Goal: Information Seeking & Learning: Learn about a topic

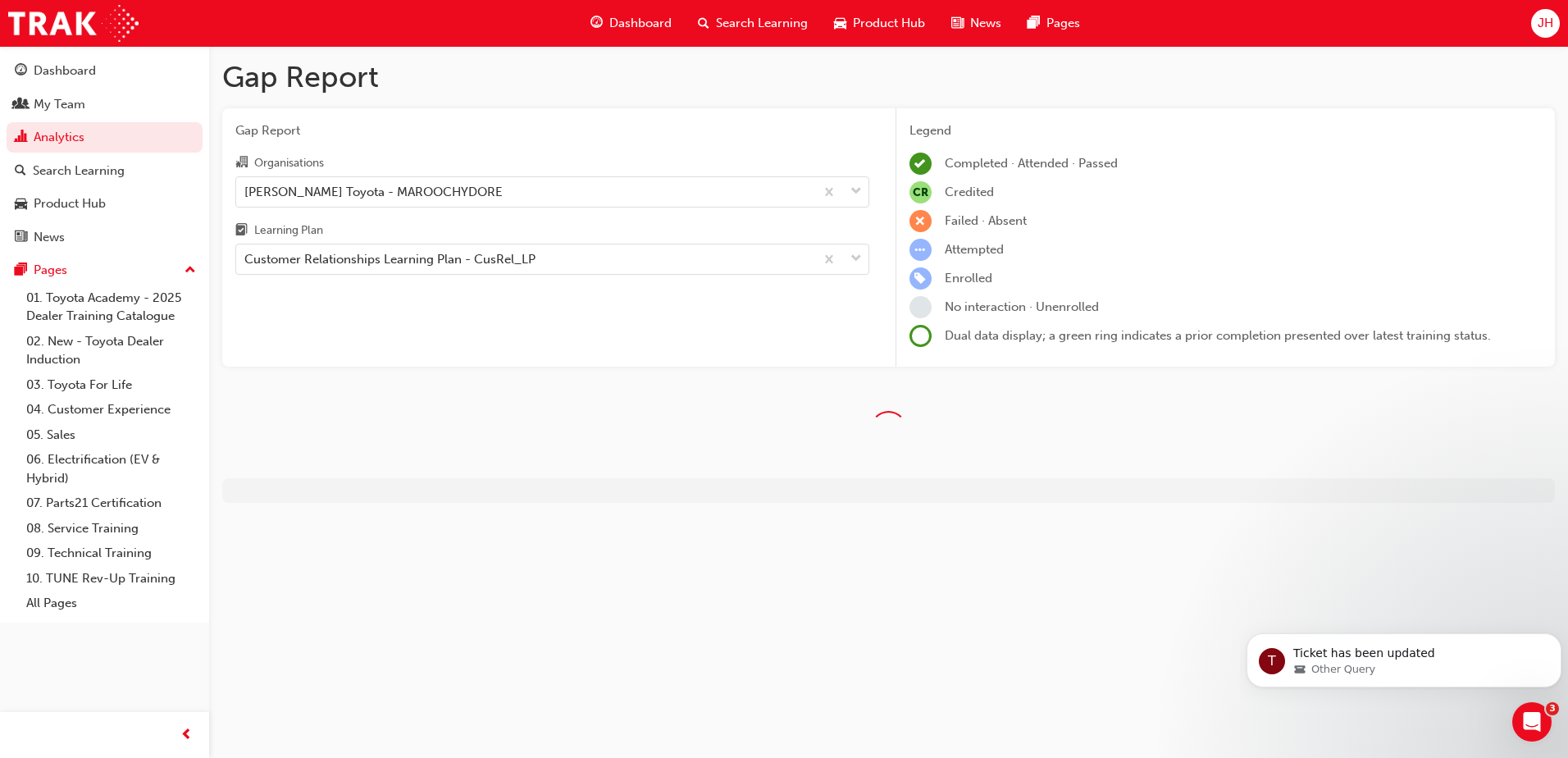
click at [729, 11] on div "Search Learning" at bounding box center [753, 23] width 136 height 34
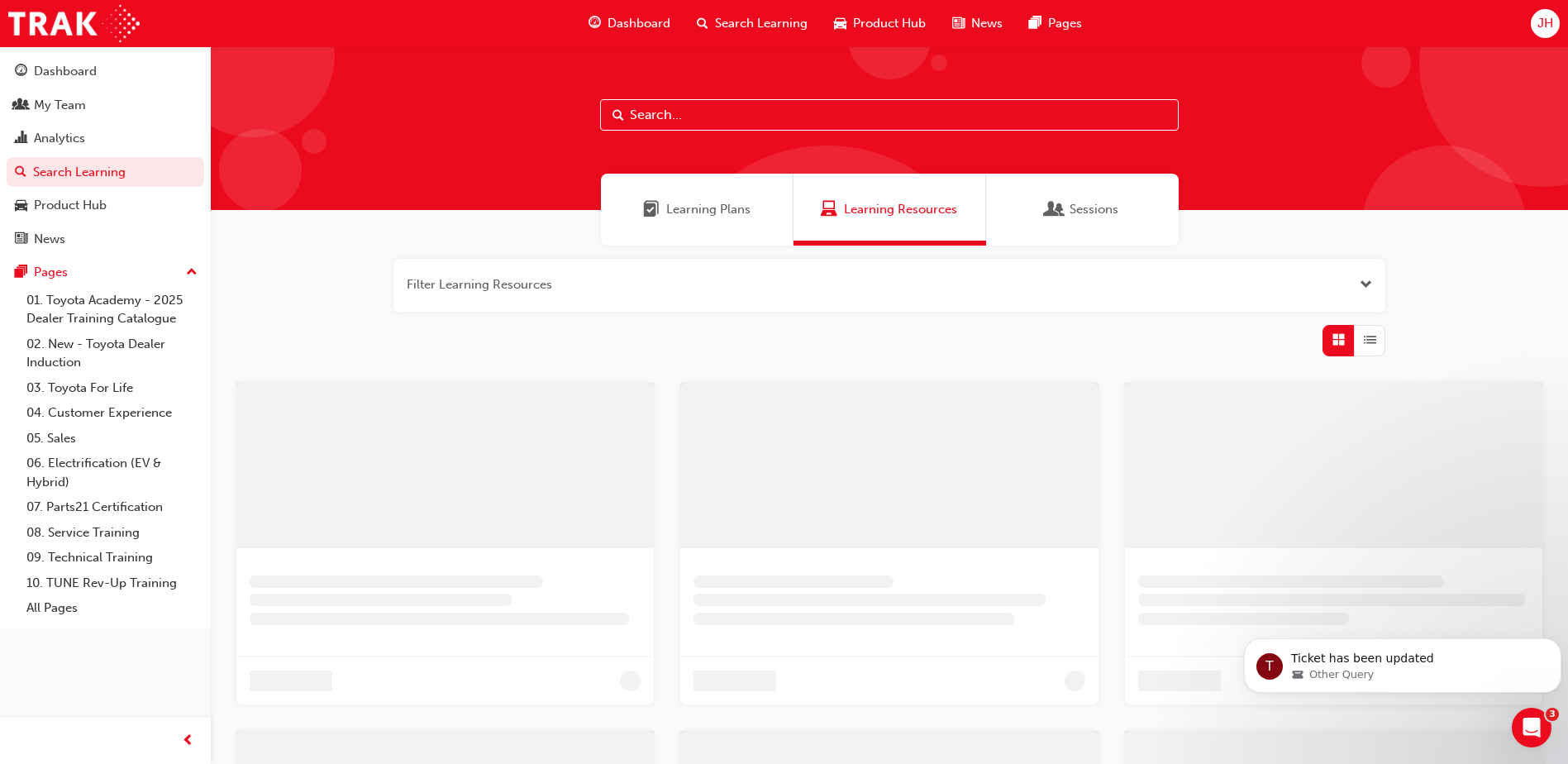
click at [723, 134] on div at bounding box center [889, 128] width 1358 height 164
click at [725, 117] on input "text" at bounding box center [889, 114] width 579 height 31
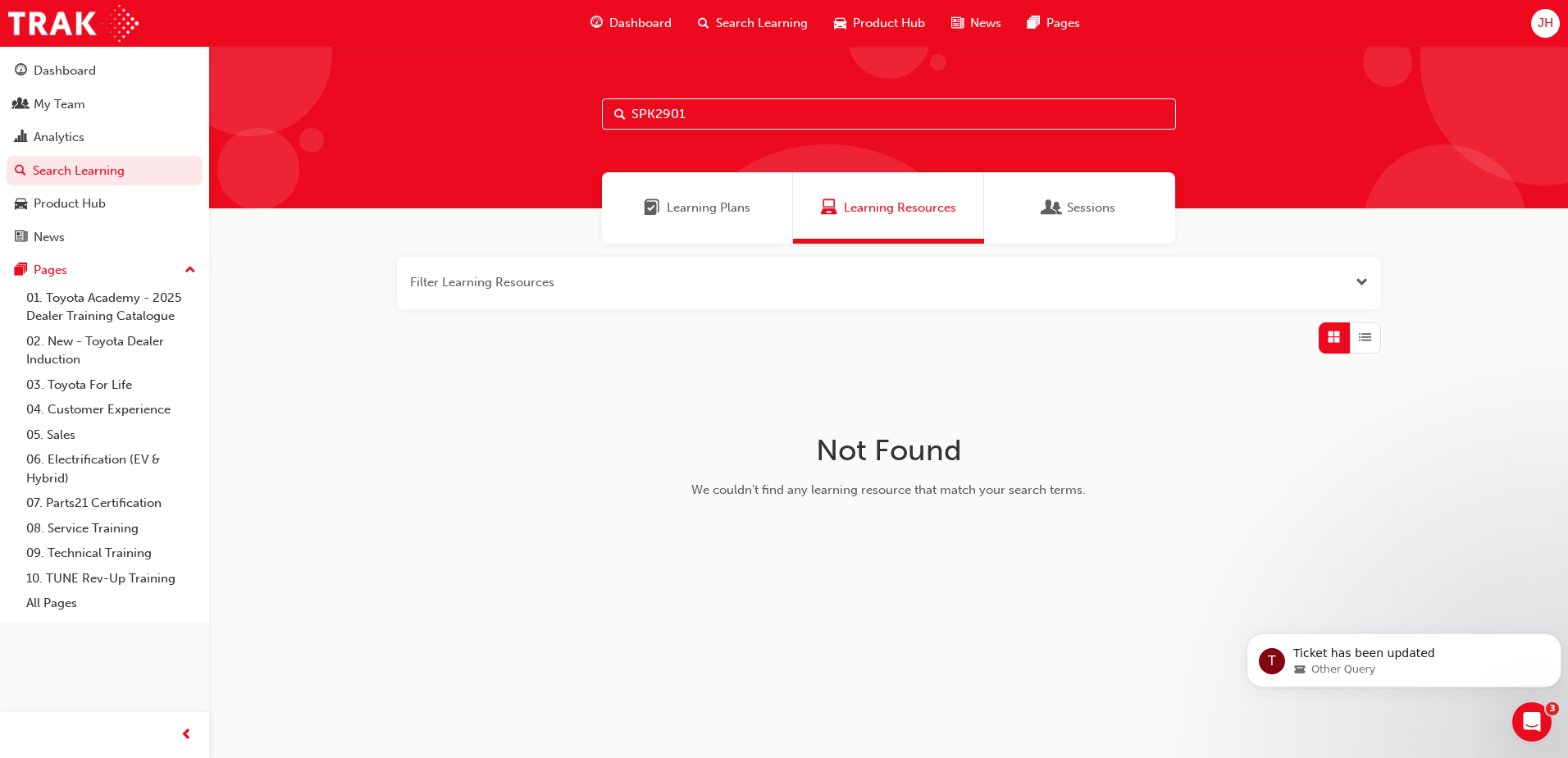
drag, startPoint x: 712, startPoint y: 114, endPoint x: 465, endPoint y: 114, distance: 247.0
click at [465, 114] on div "SPK2901" at bounding box center [888, 127] width 1359 height 163
type input "customer experience"
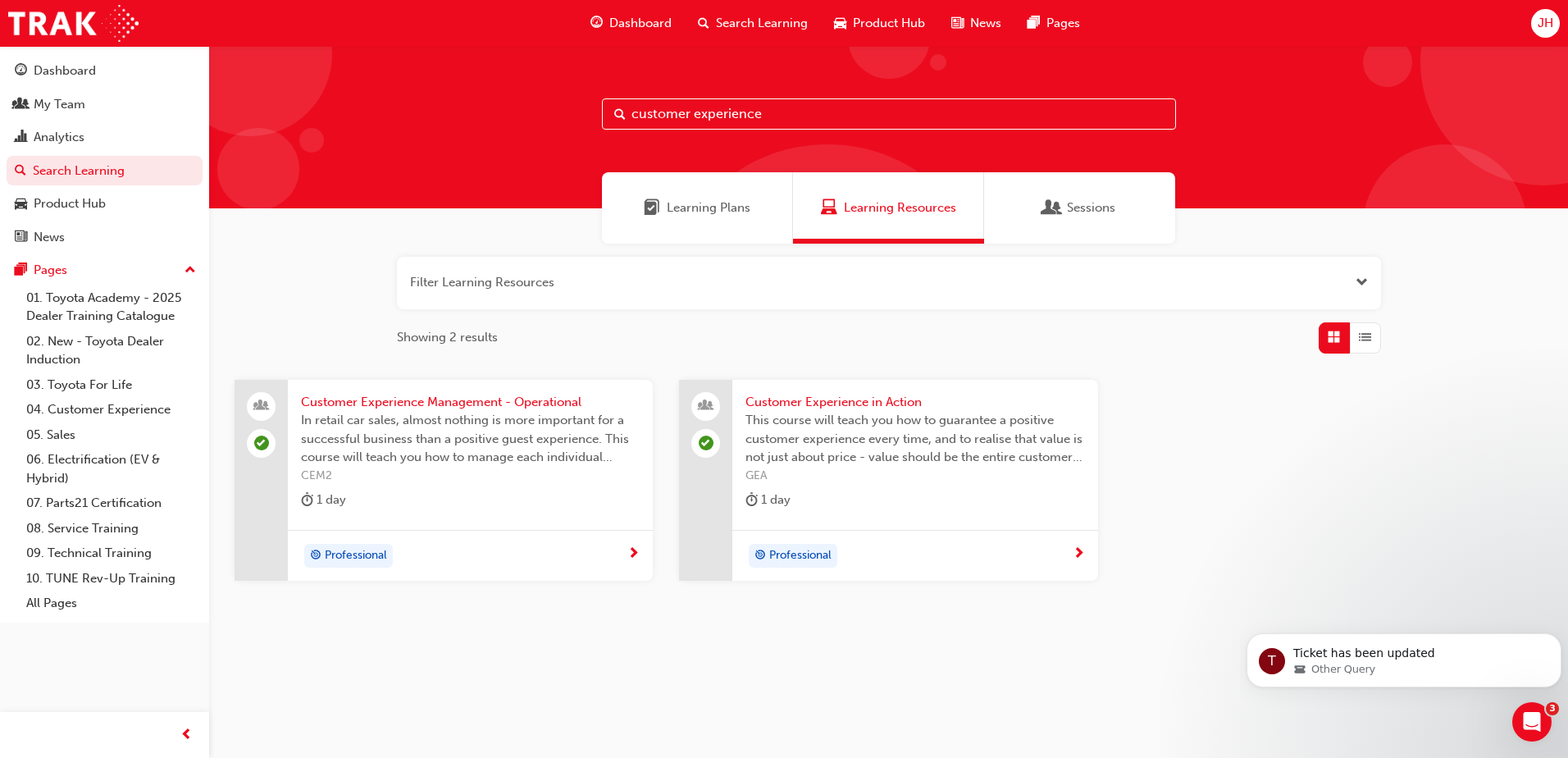
drag, startPoint x: 690, startPoint y: 227, endPoint x: 742, endPoint y: 193, distance: 62.1
click at [690, 226] on div "Learning Plans" at bounding box center [697, 208] width 191 height 72
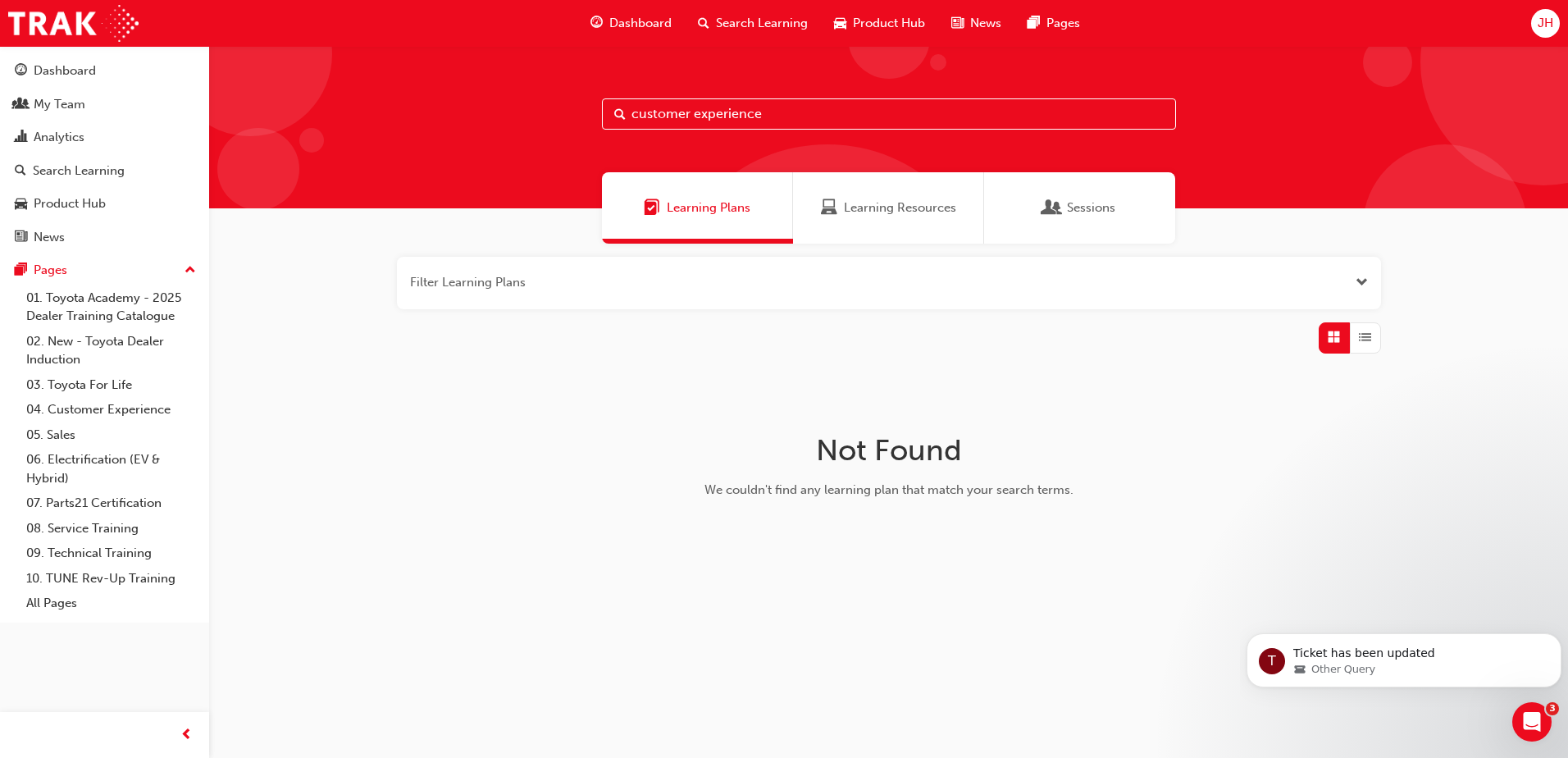
drag, startPoint x: 771, startPoint y: 111, endPoint x: 520, endPoint y: 109, distance: 251.0
click at [520, 109] on div "customer experience" at bounding box center [888, 127] width 1359 height 163
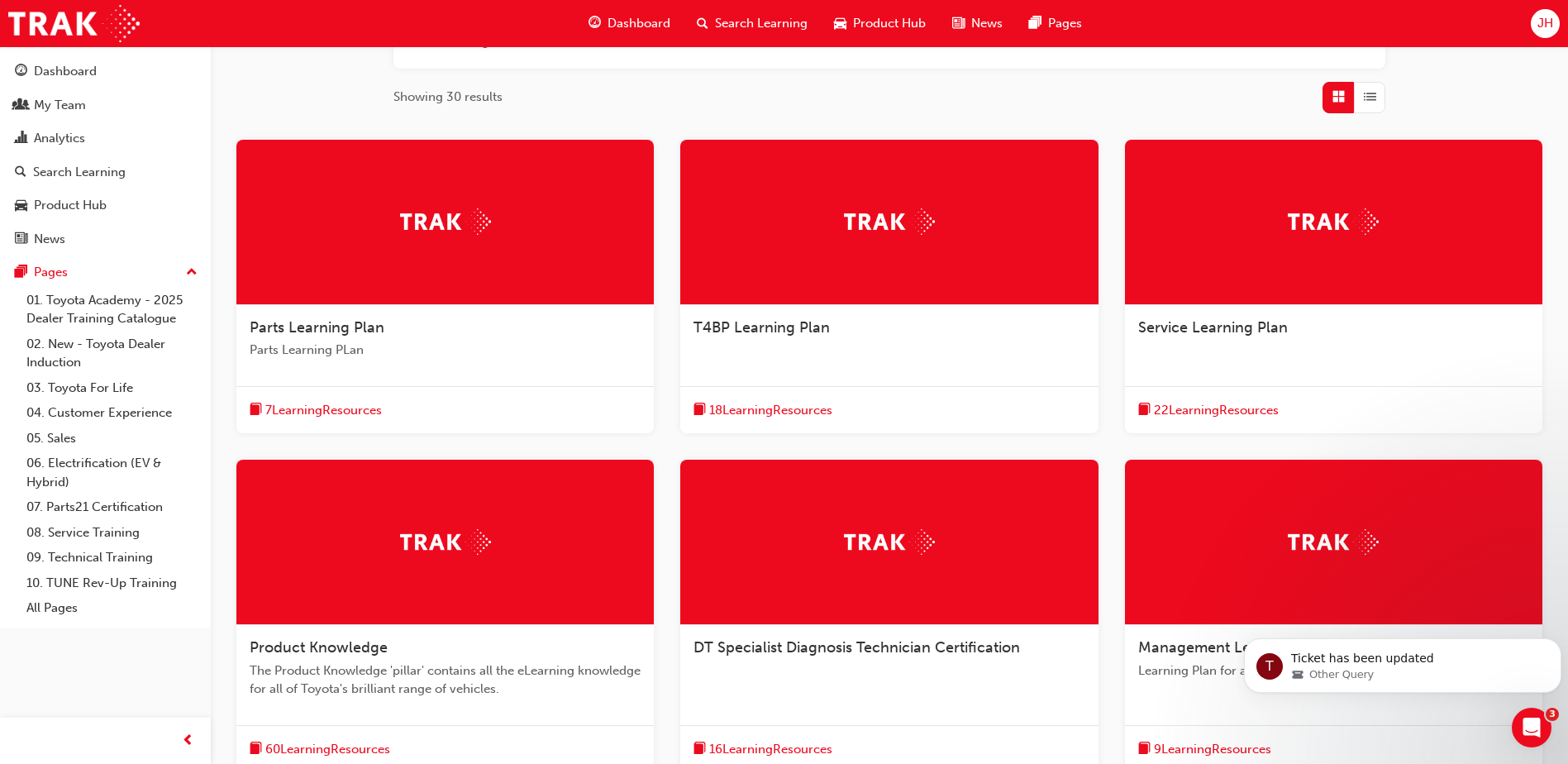
scroll to position [454, 0]
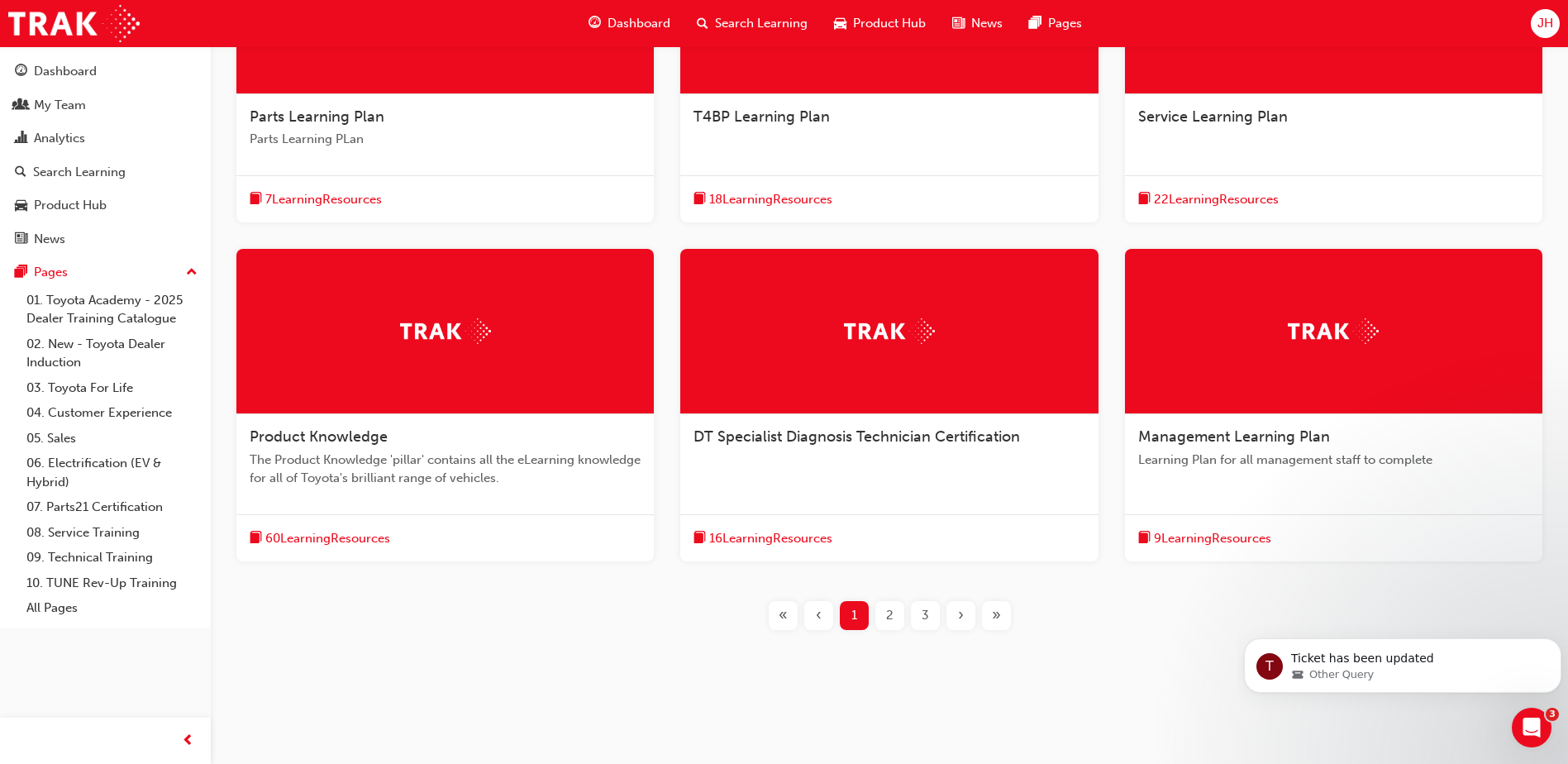
click at [1278, 196] on span "22 Learning Resources" at bounding box center [1217, 199] width 125 height 19
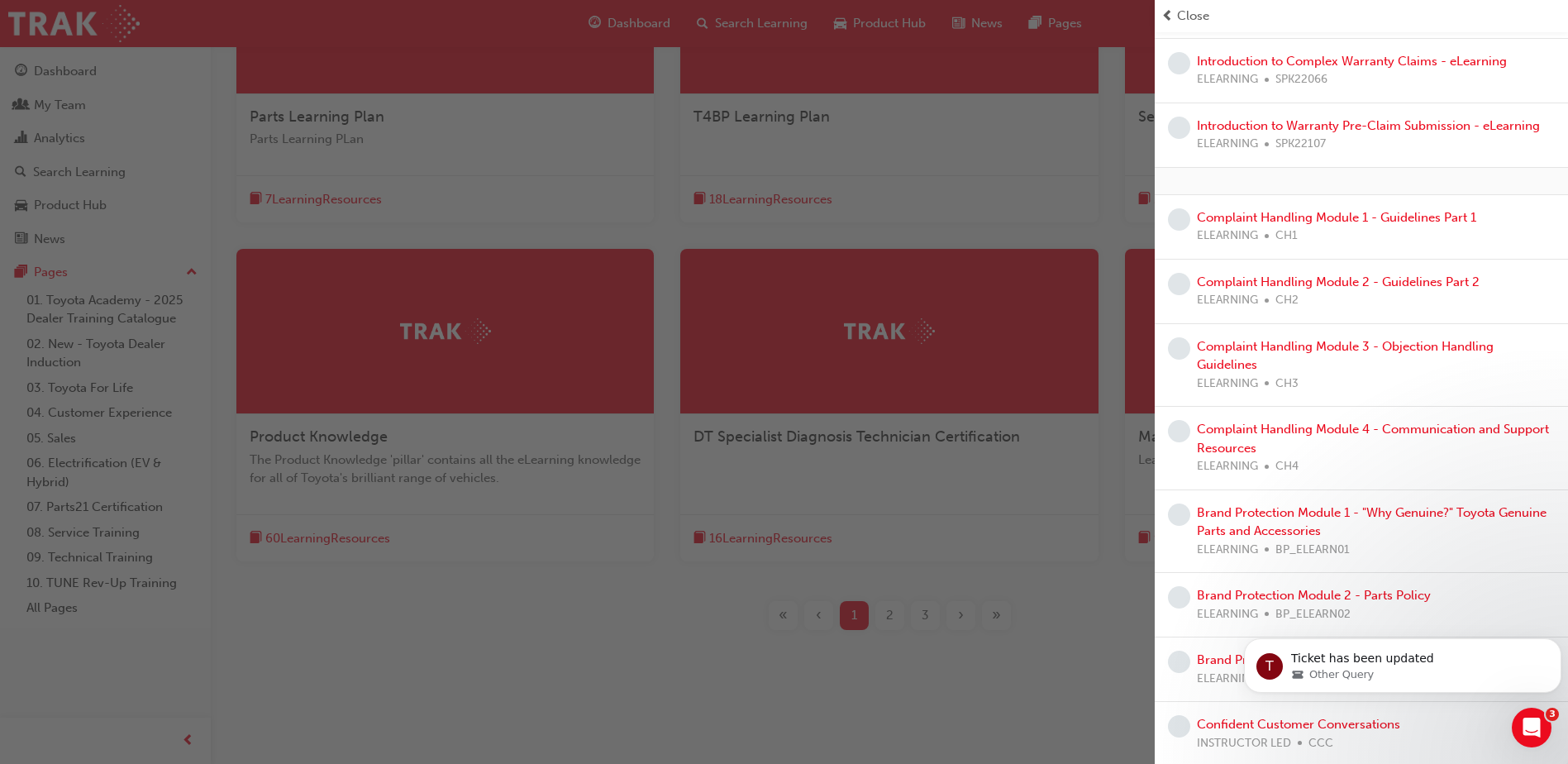
scroll to position [916, 0]
click at [1558, 648] on button "Dismiss notification" at bounding box center [1556, 643] width 21 height 21
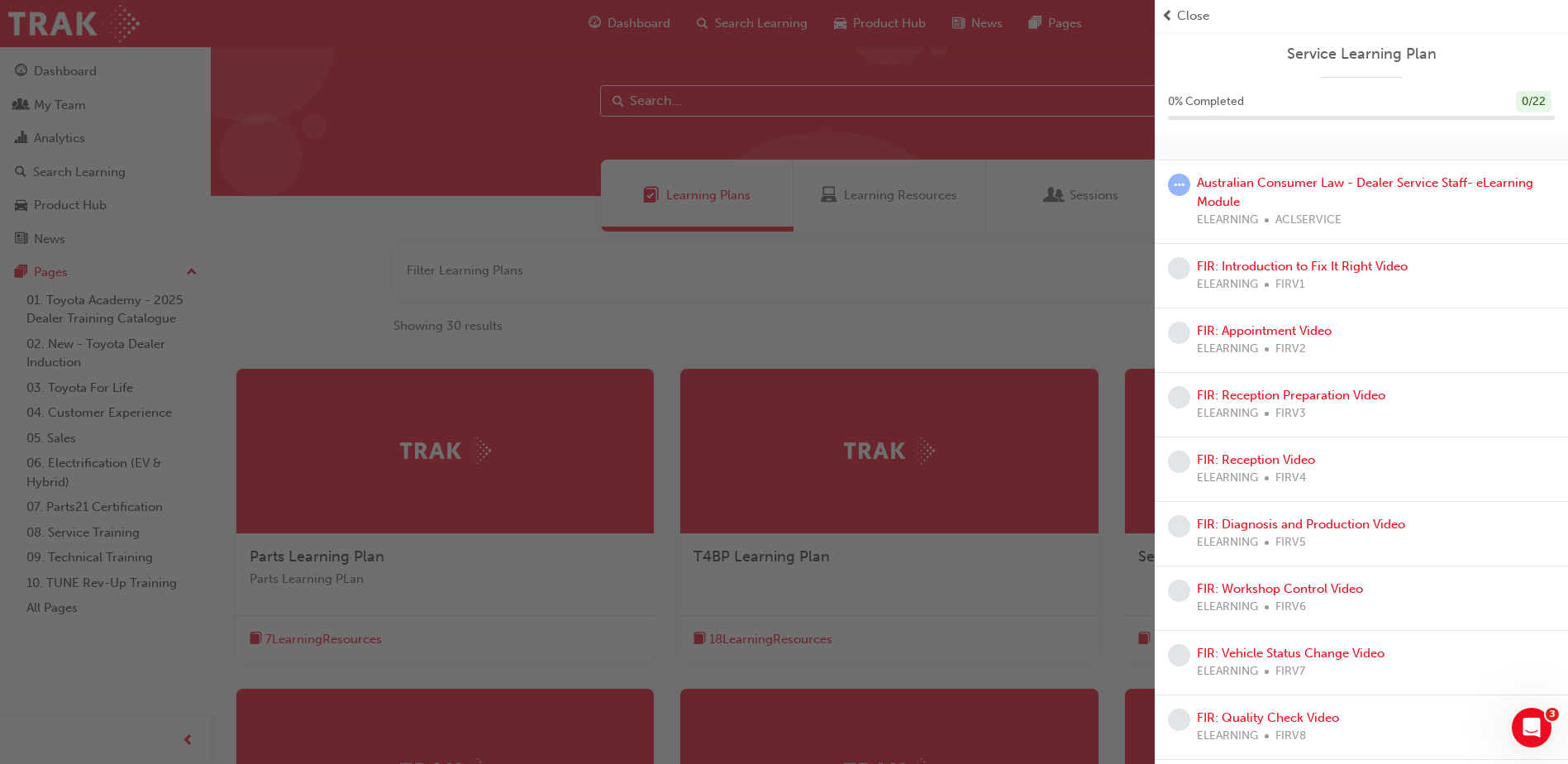
scroll to position [0, 0]
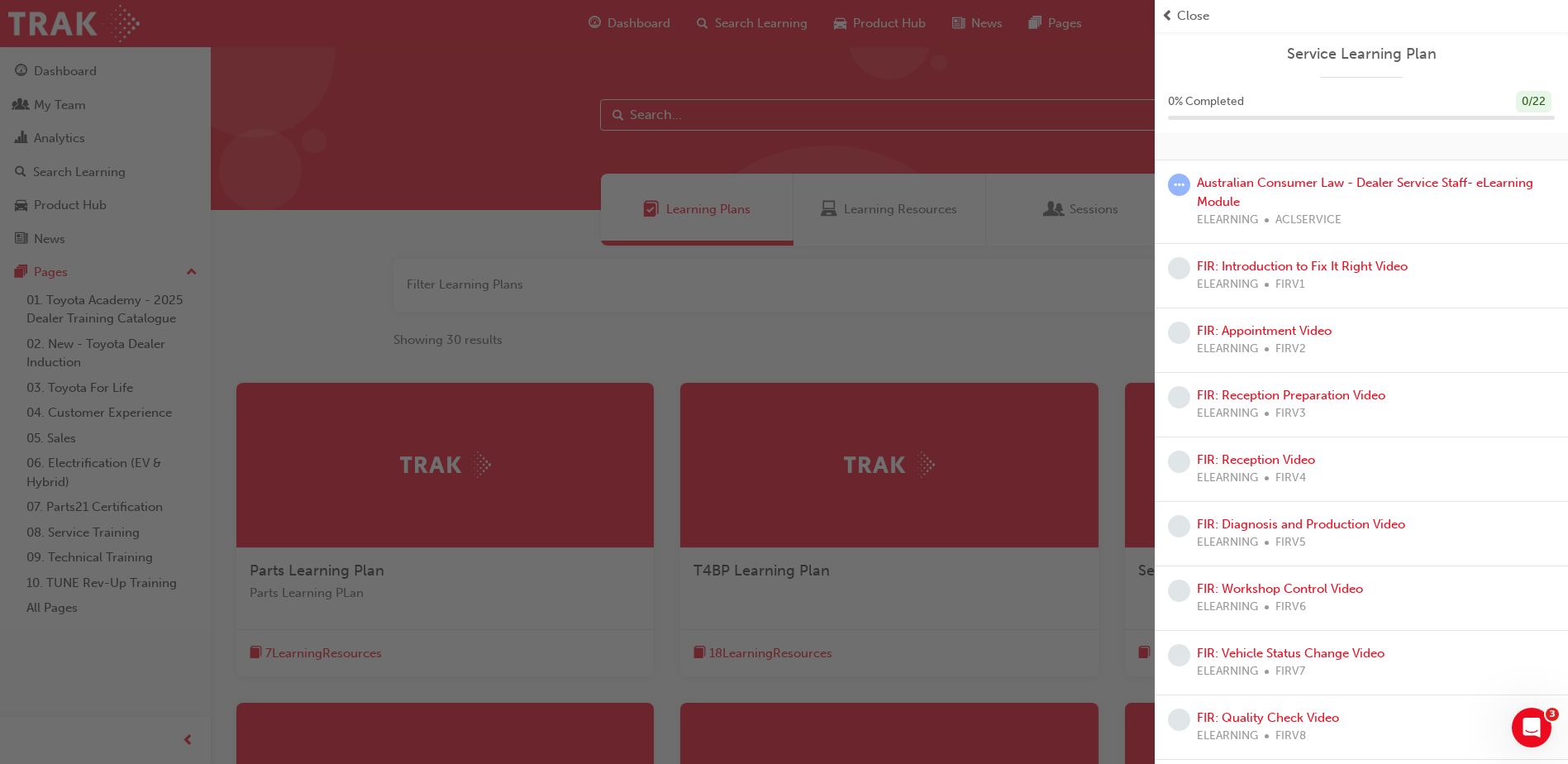
click at [1206, 17] on span "Close" at bounding box center [1193, 15] width 32 height 19
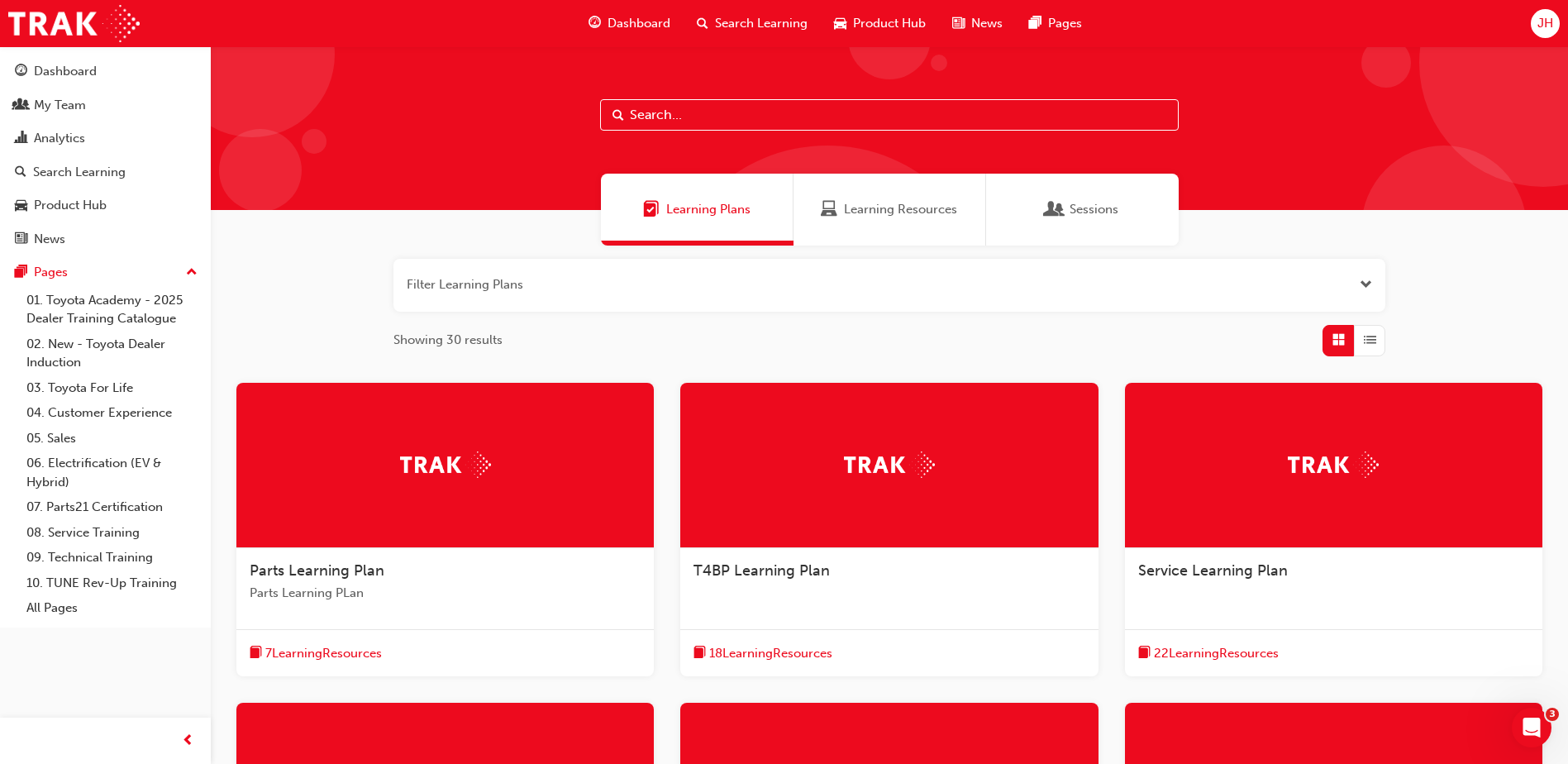
click at [1321, 563] on div "Service Learning Plan" at bounding box center [1333, 571] width 391 height 20
